Goal: Task Accomplishment & Management: Complete application form

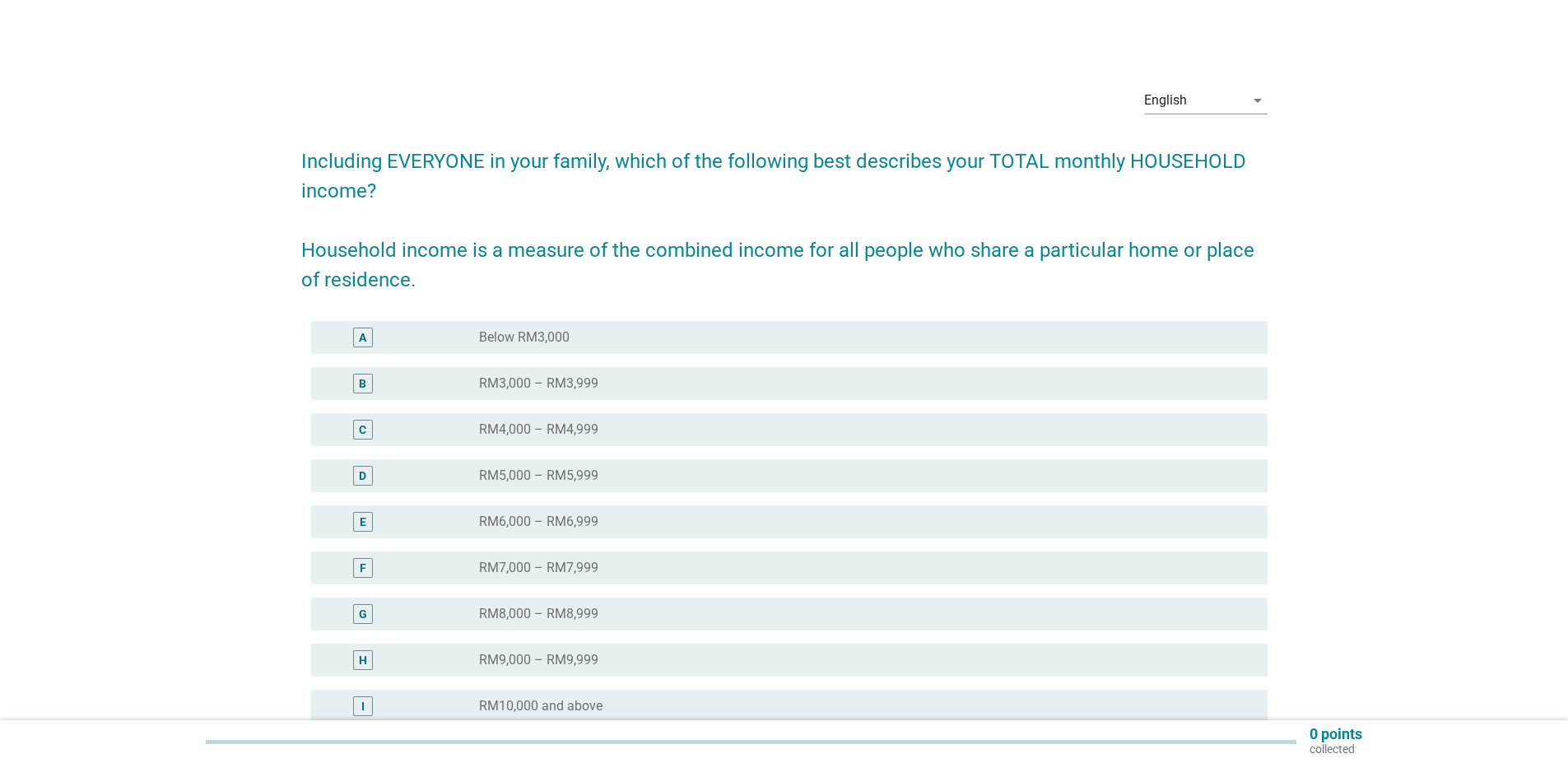
scroll to position [83, 0]
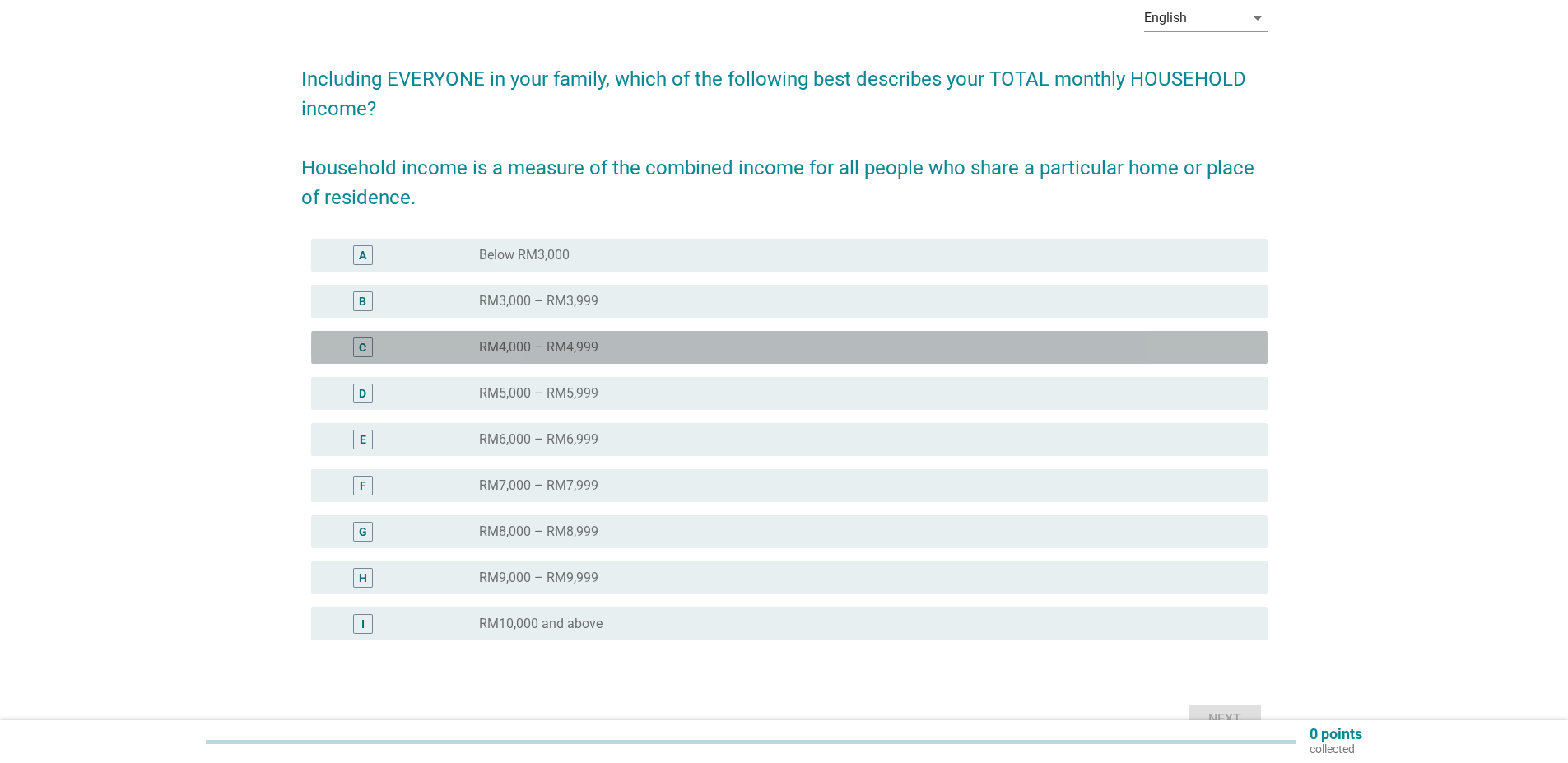
click at [556, 349] on label "RM4,000 – RM4,999" at bounding box center [539, 347] width 119 height 16
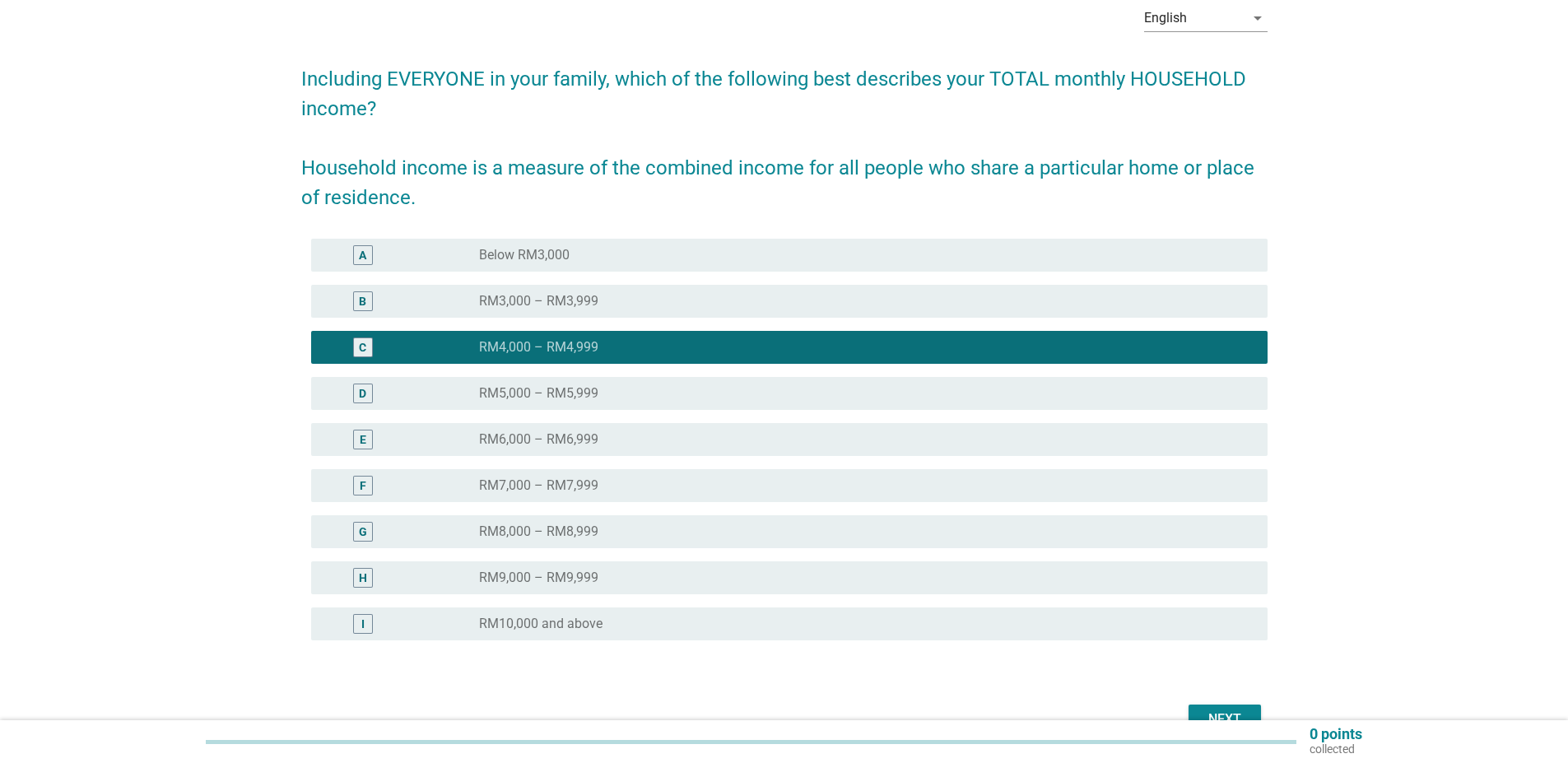
click at [1220, 706] on button "Next" at bounding box center [1224, 719] width 73 height 30
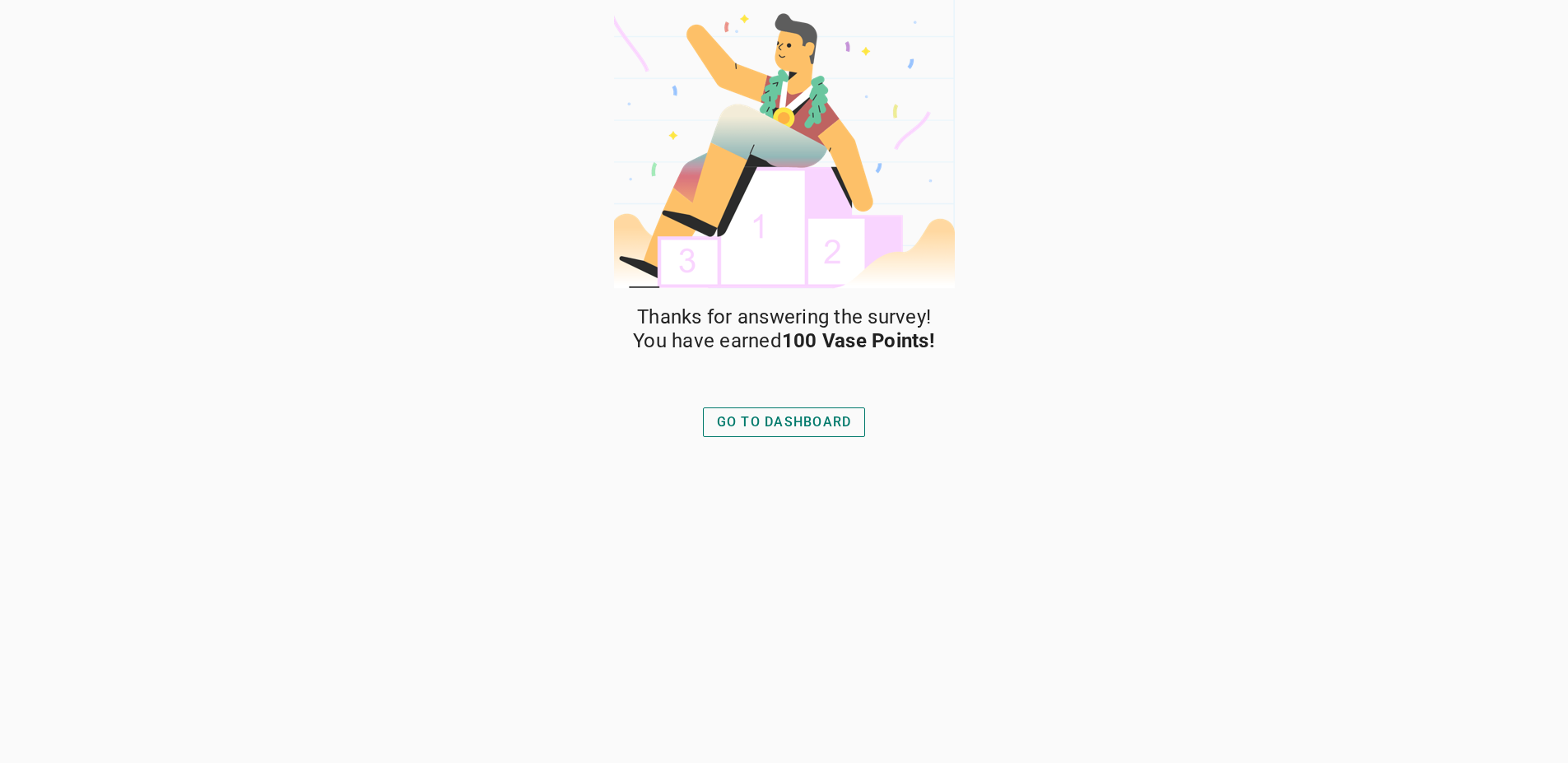
click at [777, 422] on div "GO TO DASHBOARD" at bounding box center [784, 422] width 135 height 20
click at [785, 425] on div "GO TO DASHBOARD" at bounding box center [784, 422] width 135 height 20
